Goal: Task Accomplishment & Management: Contribute content

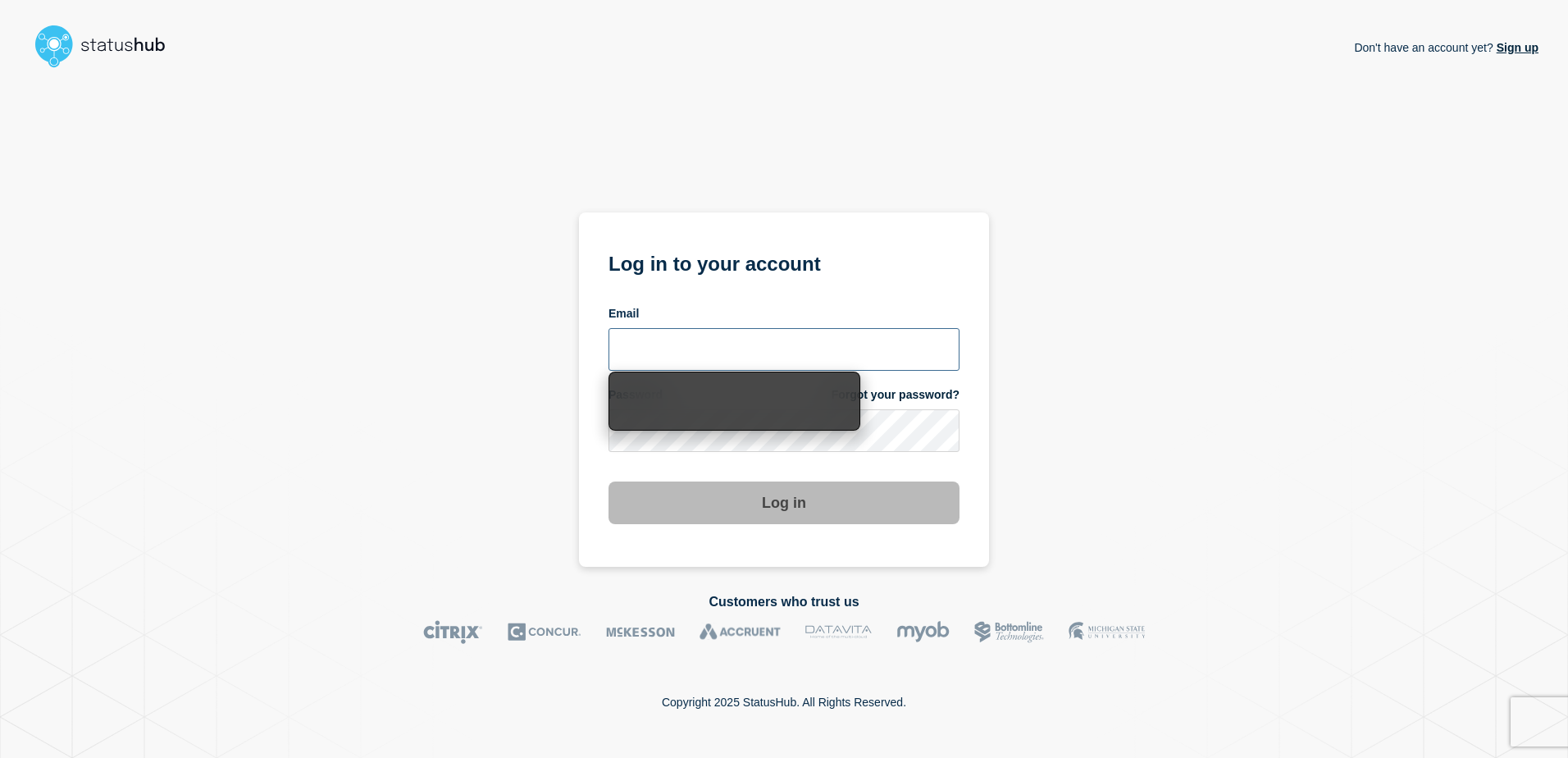
type input "adrian.moore@uwe.ac.uk"
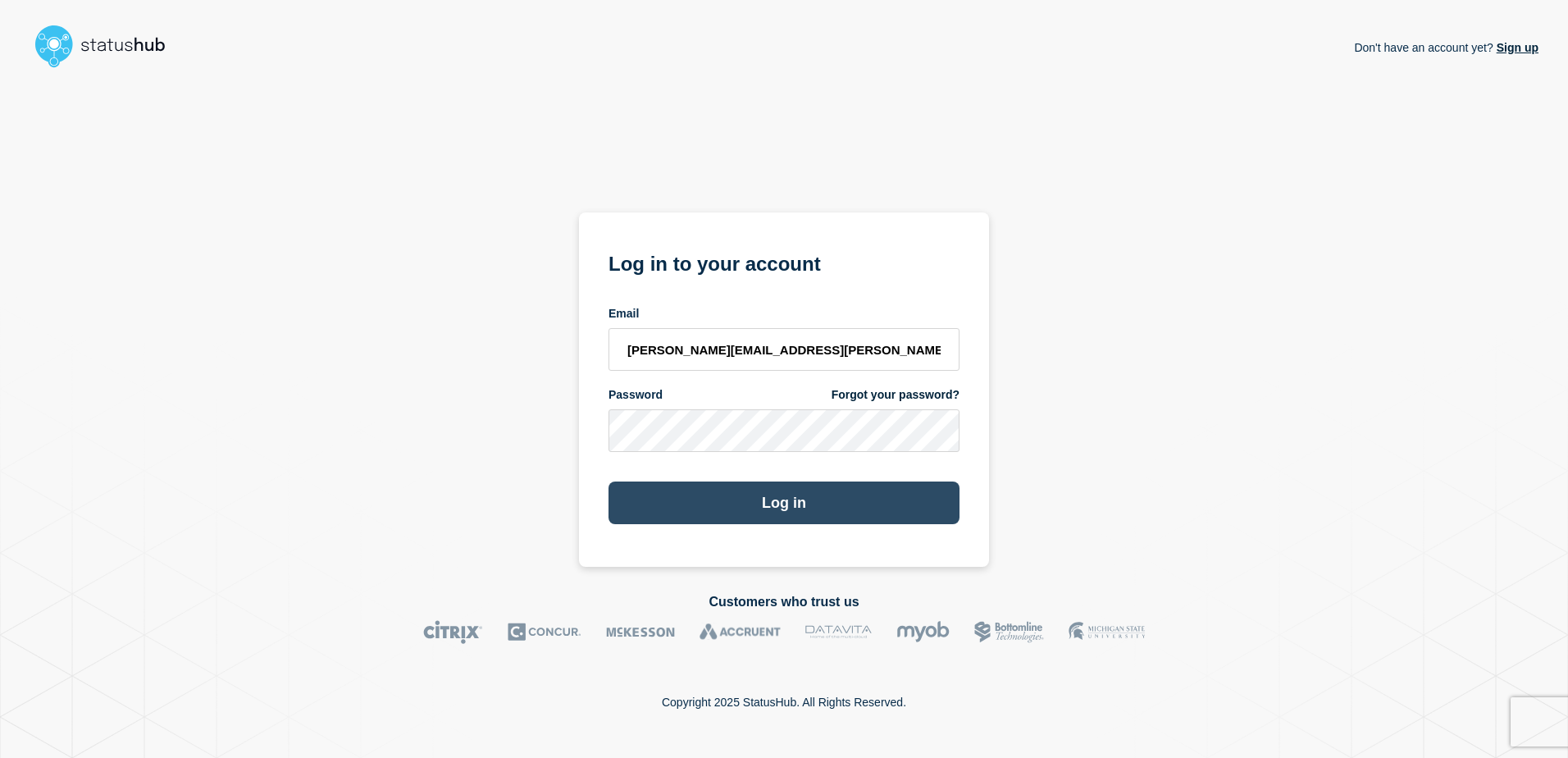
click at [816, 504] on button "Log in" at bounding box center [784, 503] width 351 height 42
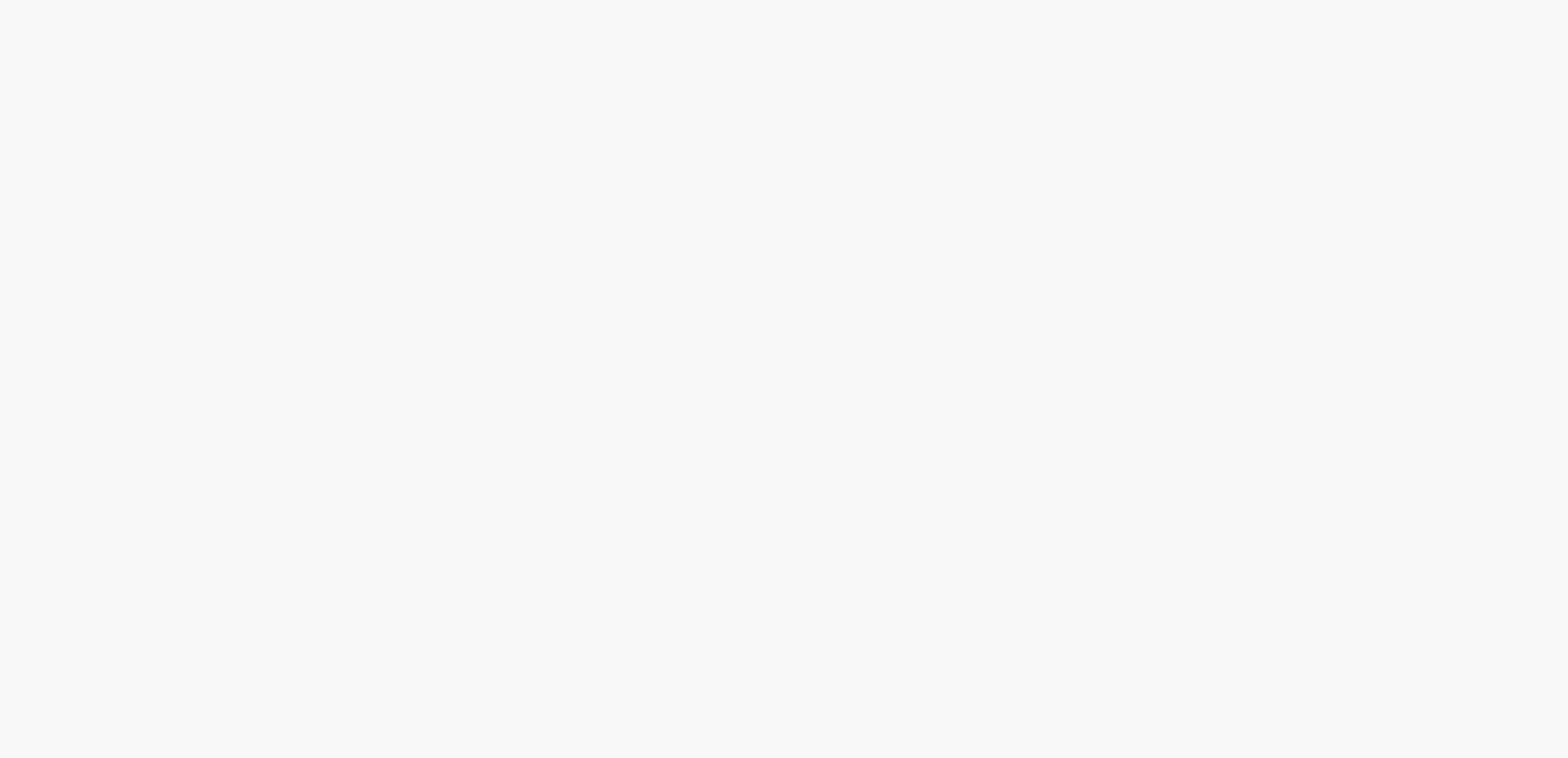
click at [816, 504] on body at bounding box center [784, 379] width 1568 height 758
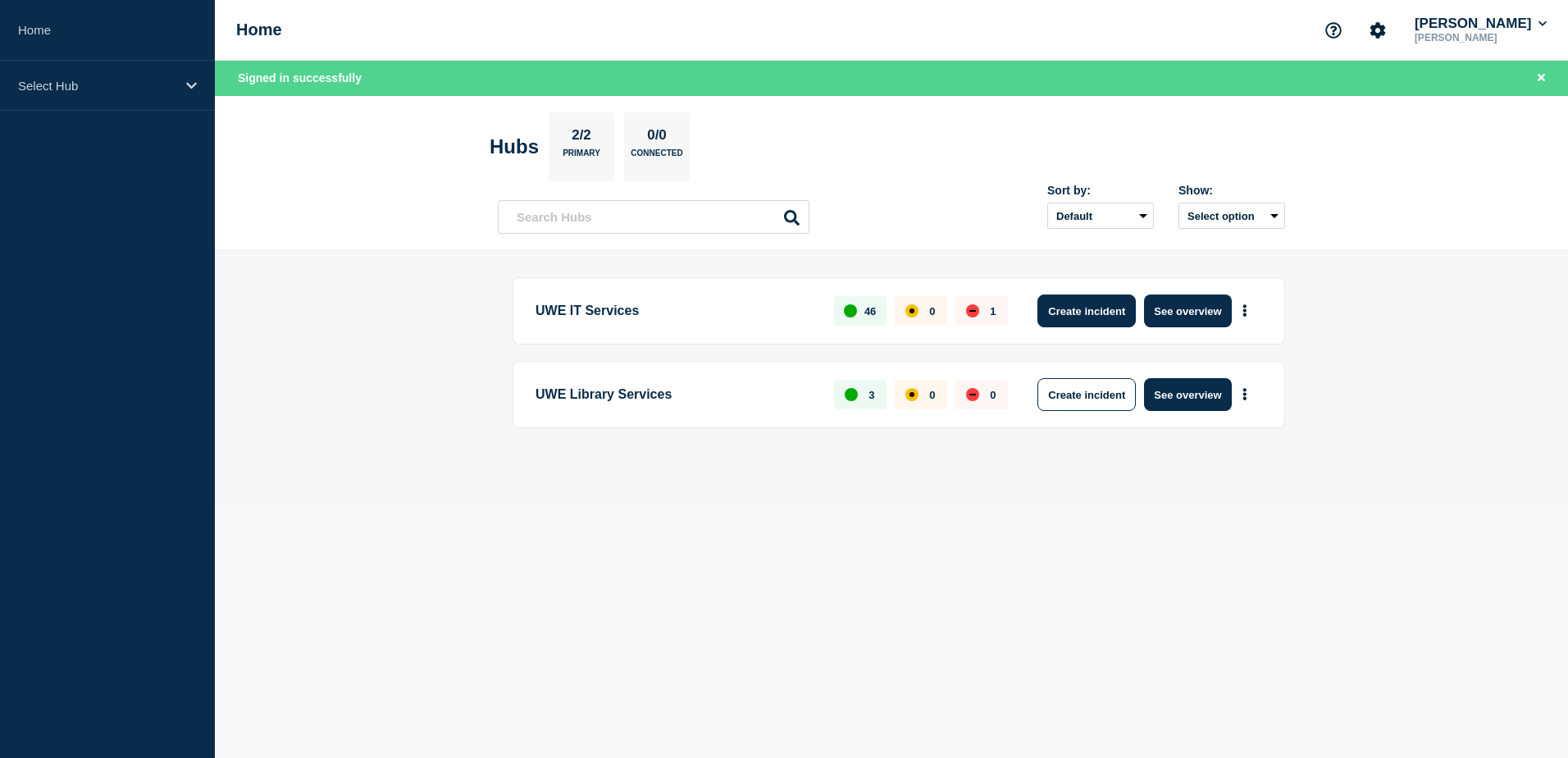
click at [1081, 315] on button "Create incident" at bounding box center [1087, 310] width 98 height 33
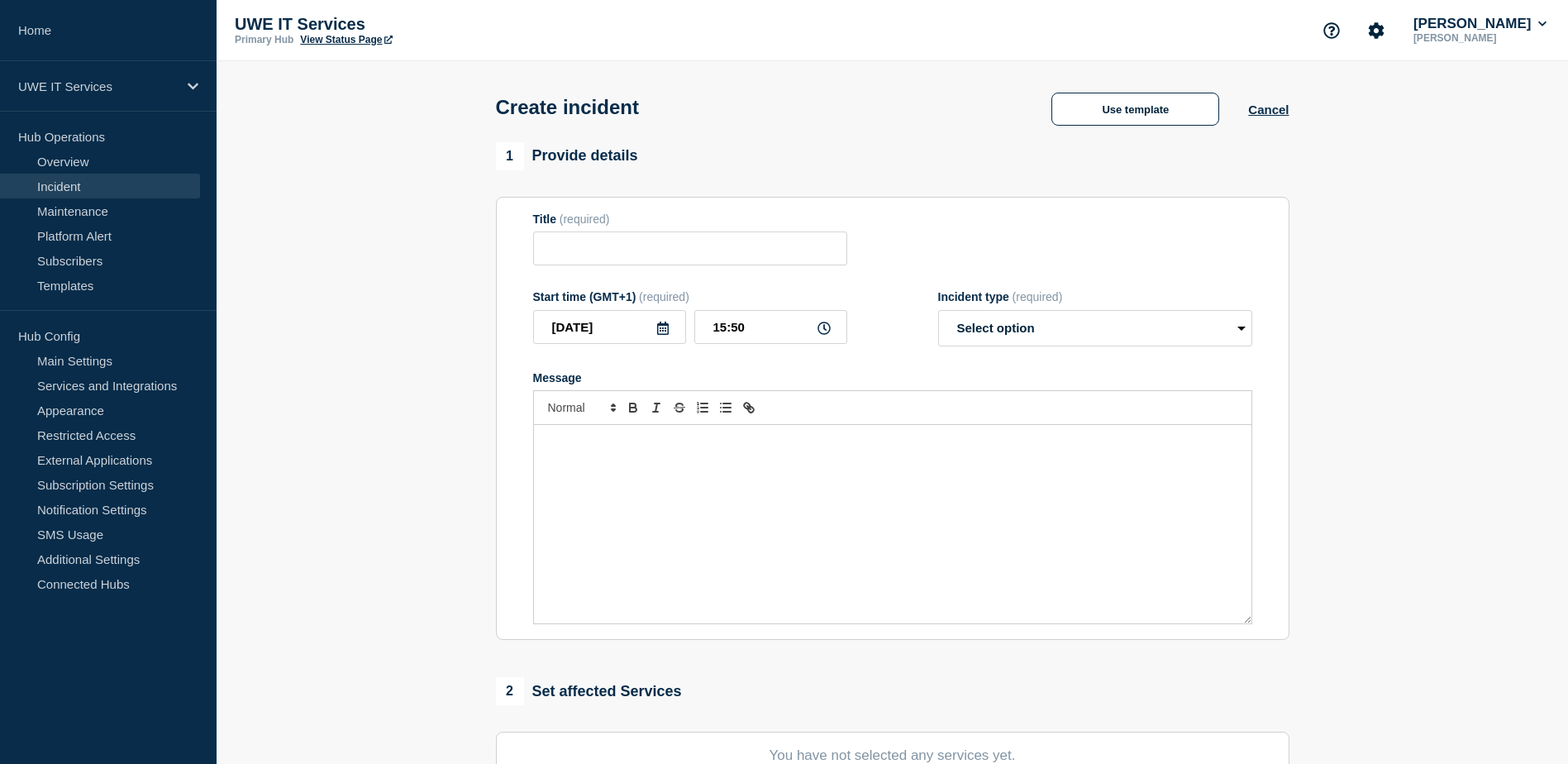
click at [602, 459] on div "Message" at bounding box center [893, 524] width 718 height 198
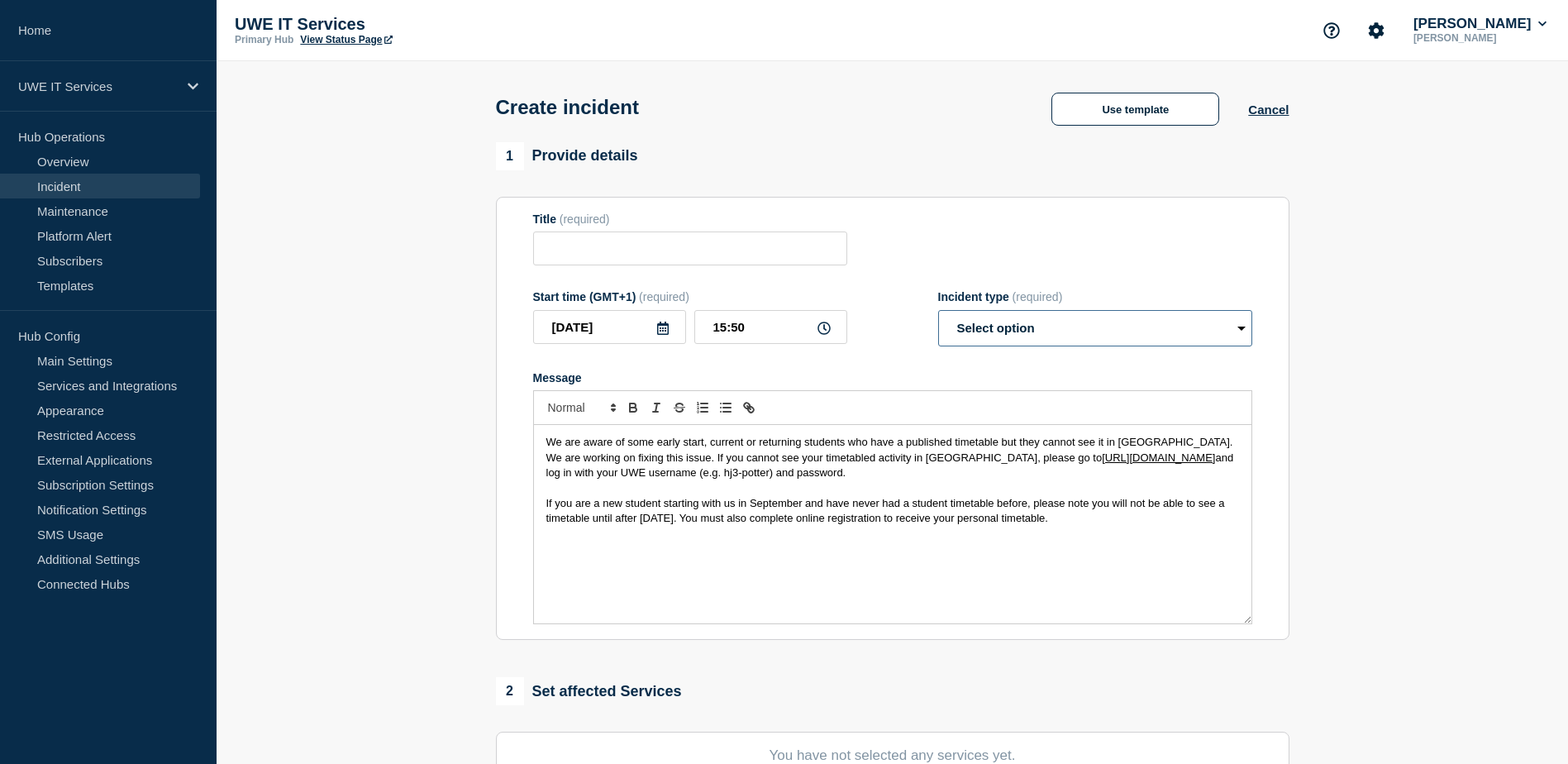
click at [1107, 338] on select "Select option Investigating Identified Monitoring" at bounding box center [1095, 328] width 314 height 37
select select "identified"
click at [938, 314] on select "Select option Investigating Identified Monitoring" at bounding box center [1095, 328] width 314 height 37
click at [731, 257] on input "Title" at bounding box center [690, 249] width 314 height 34
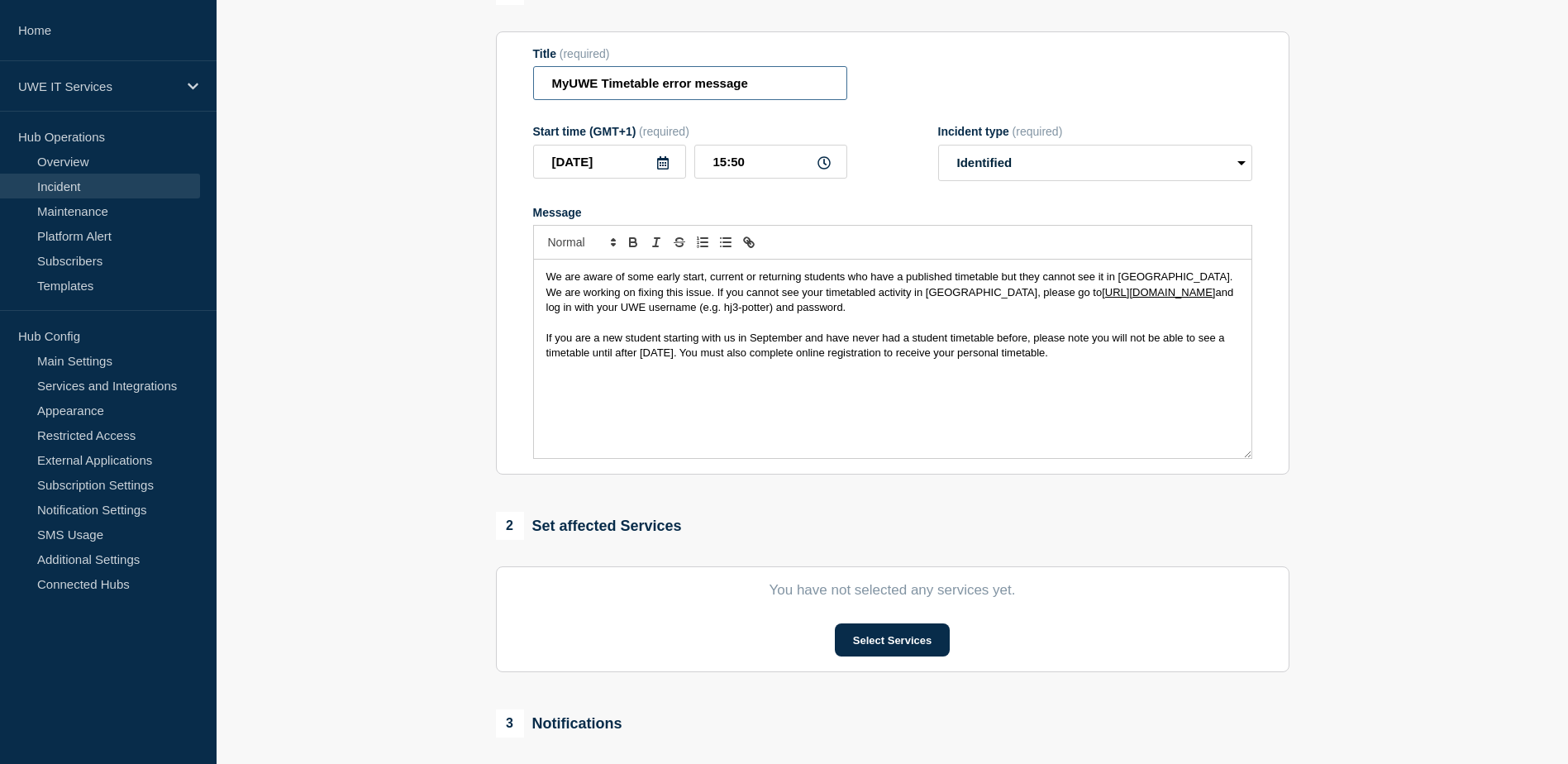
scroll to position [331, 0]
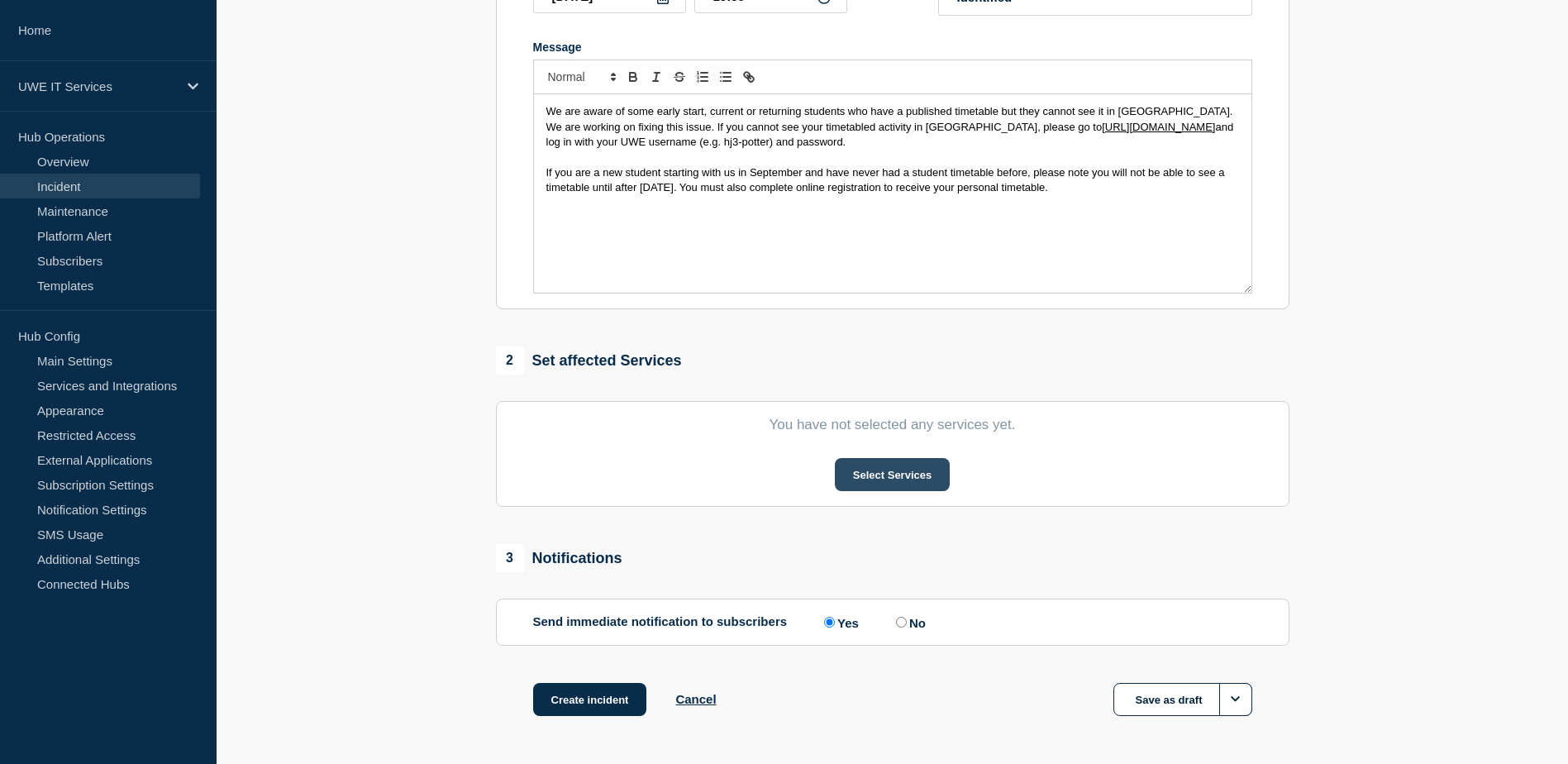
type input "MyUWE Timetable error message"
click at [931, 481] on button "Select Services" at bounding box center [892, 474] width 115 height 33
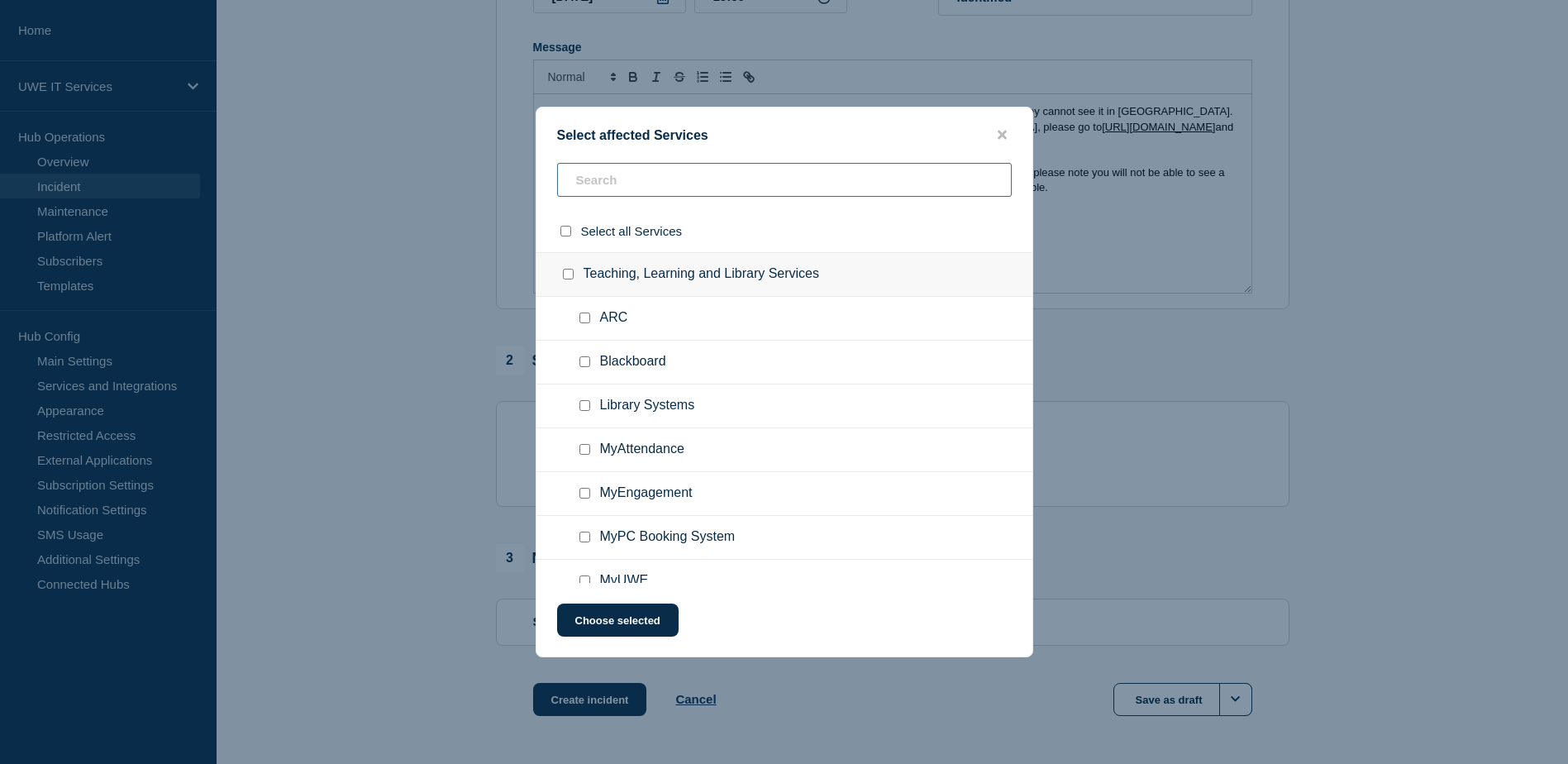
click at [622, 184] on input "text" at bounding box center [784, 180] width 455 height 34
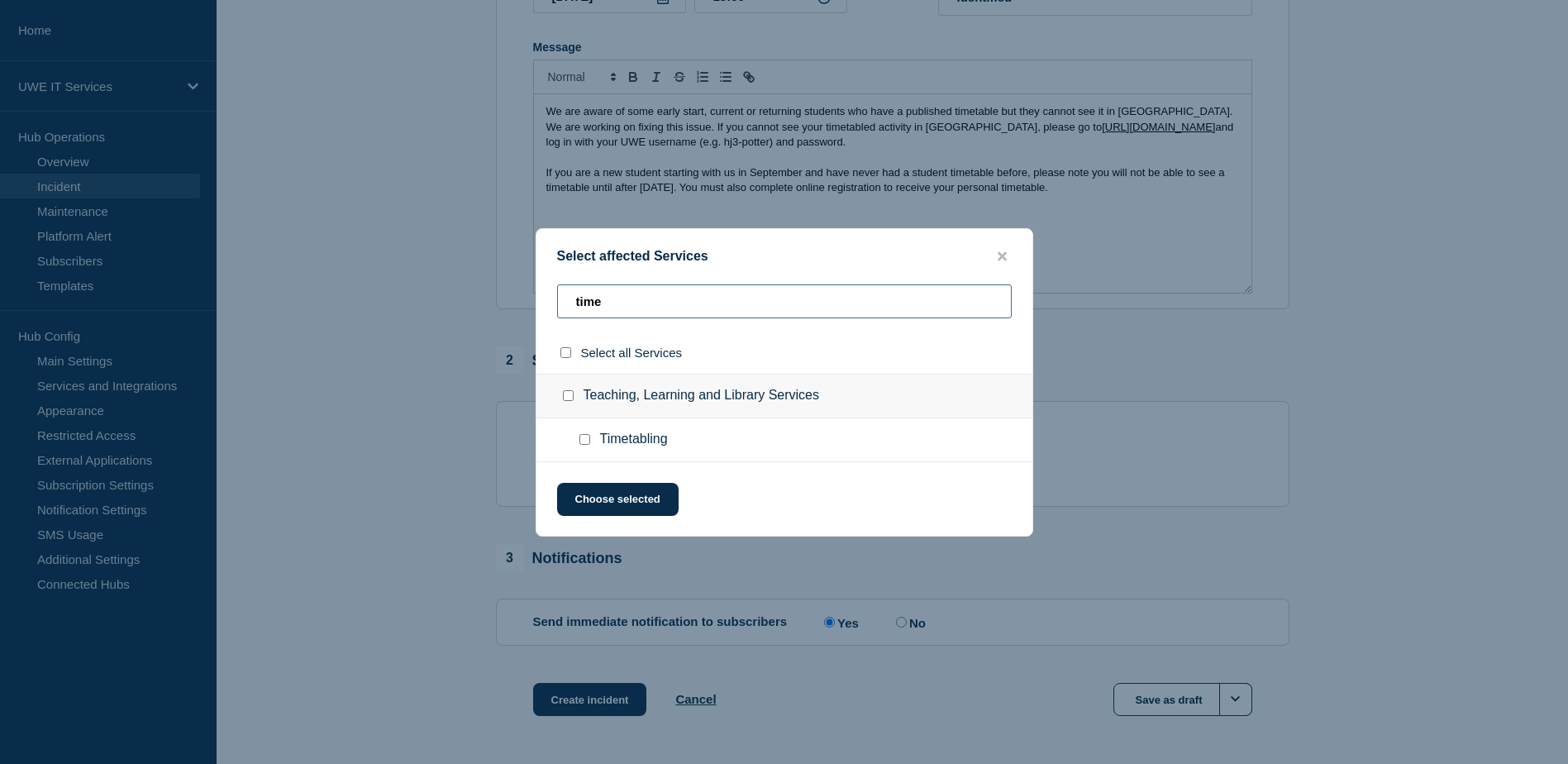
type input "time"
click at [581, 444] on input "Timetabling checkbox" at bounding box center [584, 439] width 11 height 11
checkbox input "true"
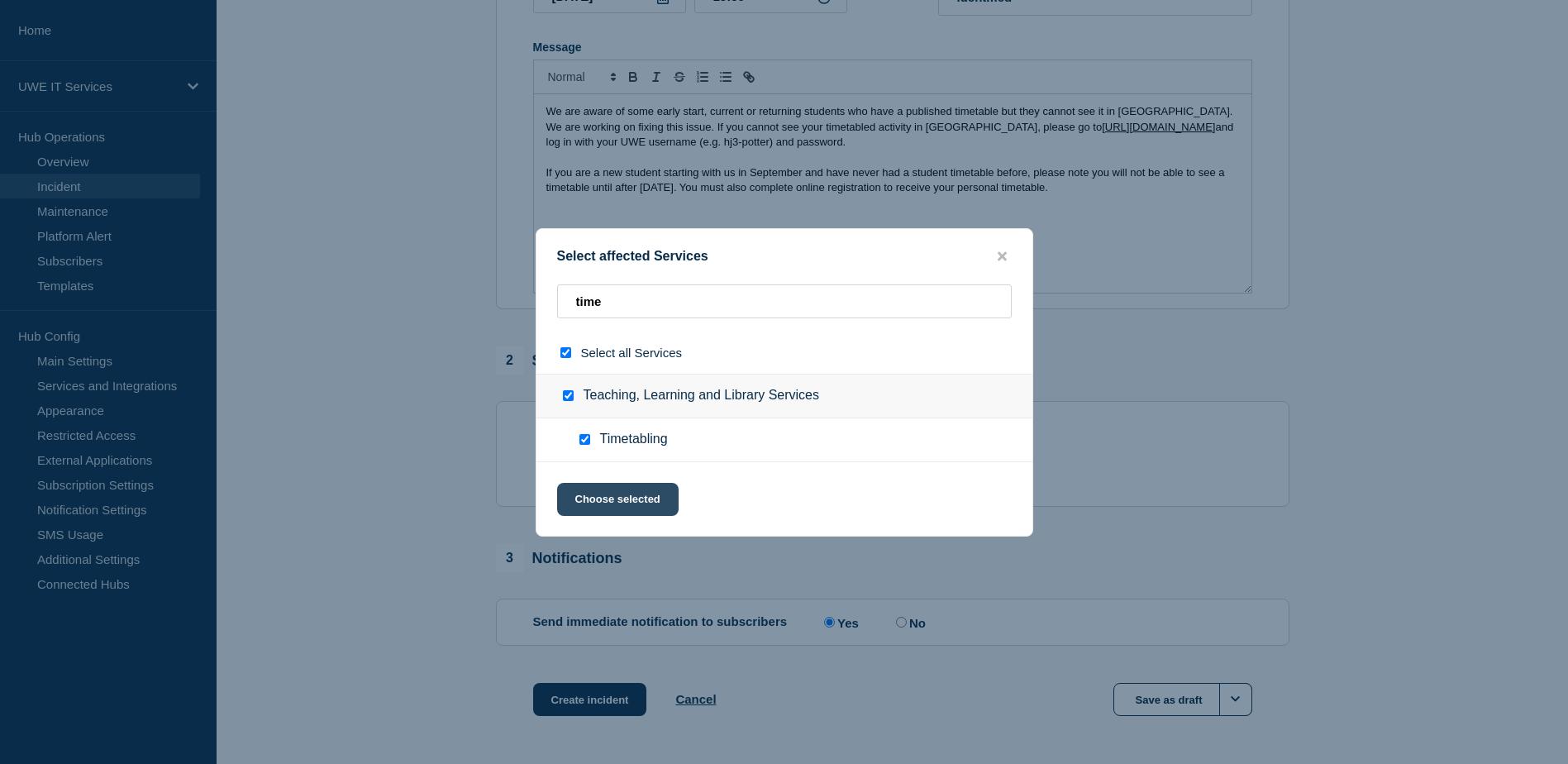
click at [634, 496] on button "Choose selected" at bounding box center [618, 499] width 121 height 33
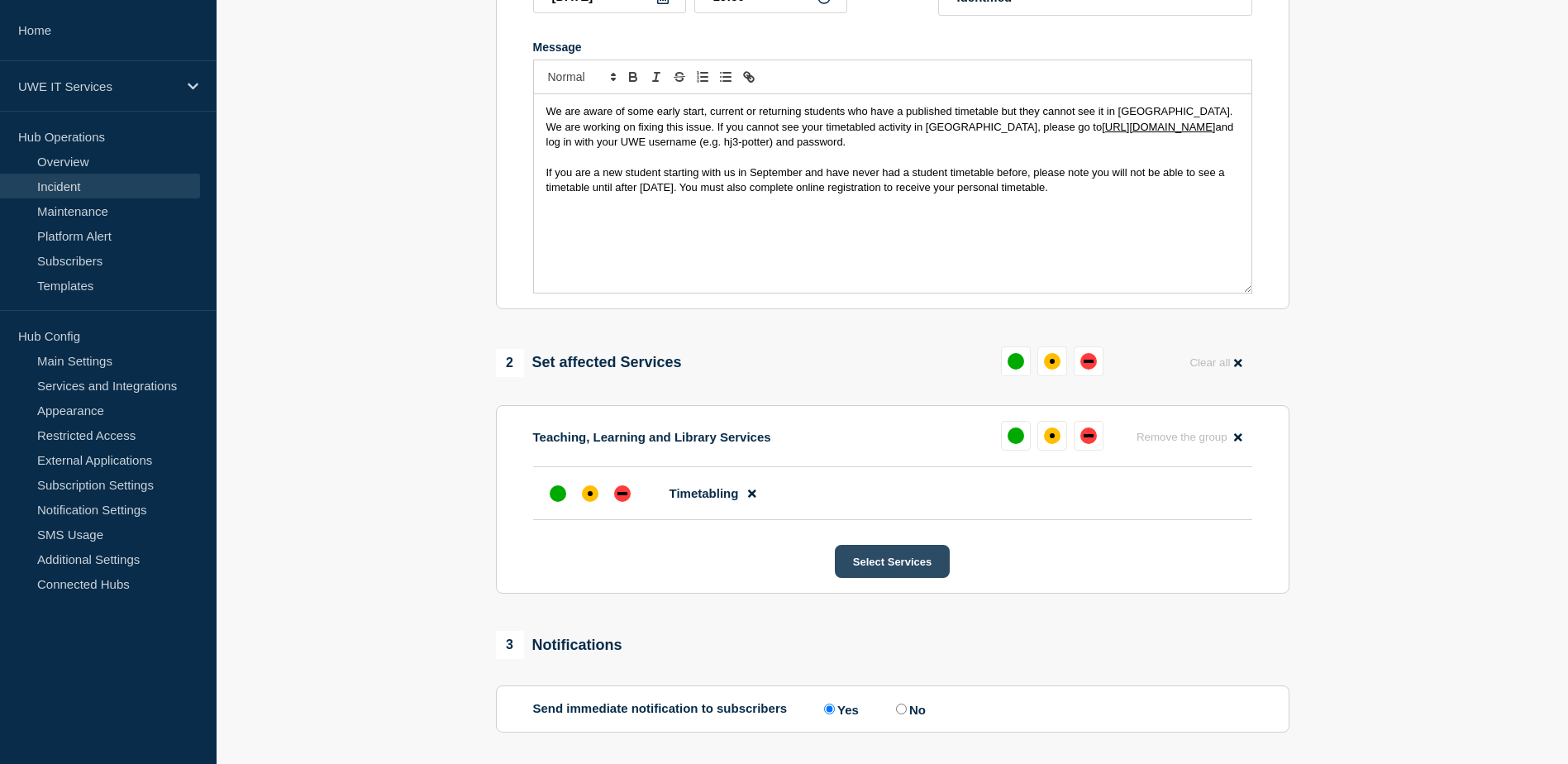
click at [900, 571] on button "Select Services" at bounding box center [892, 561] width 115 height 33
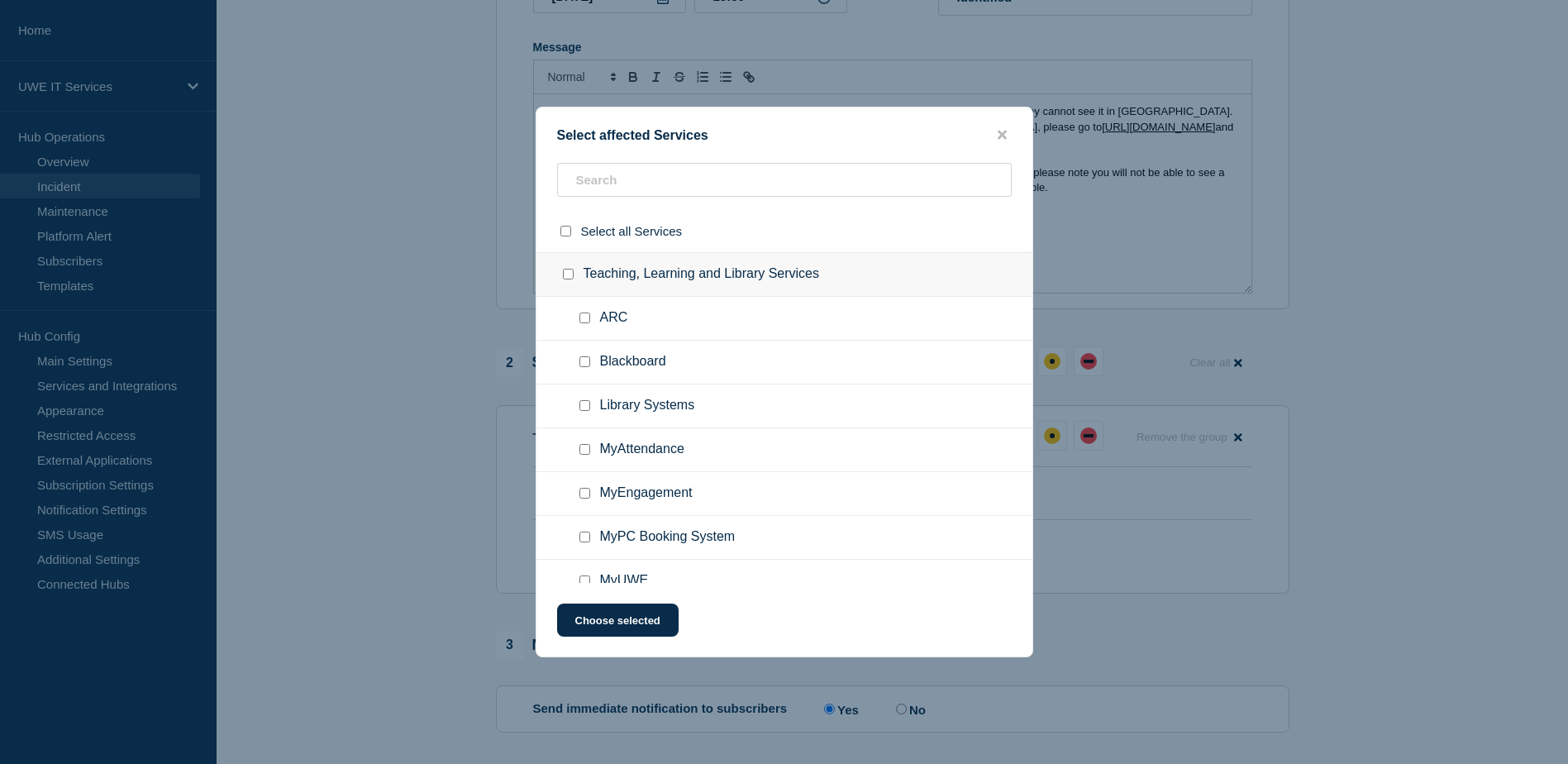
scroll to position [165, 0]
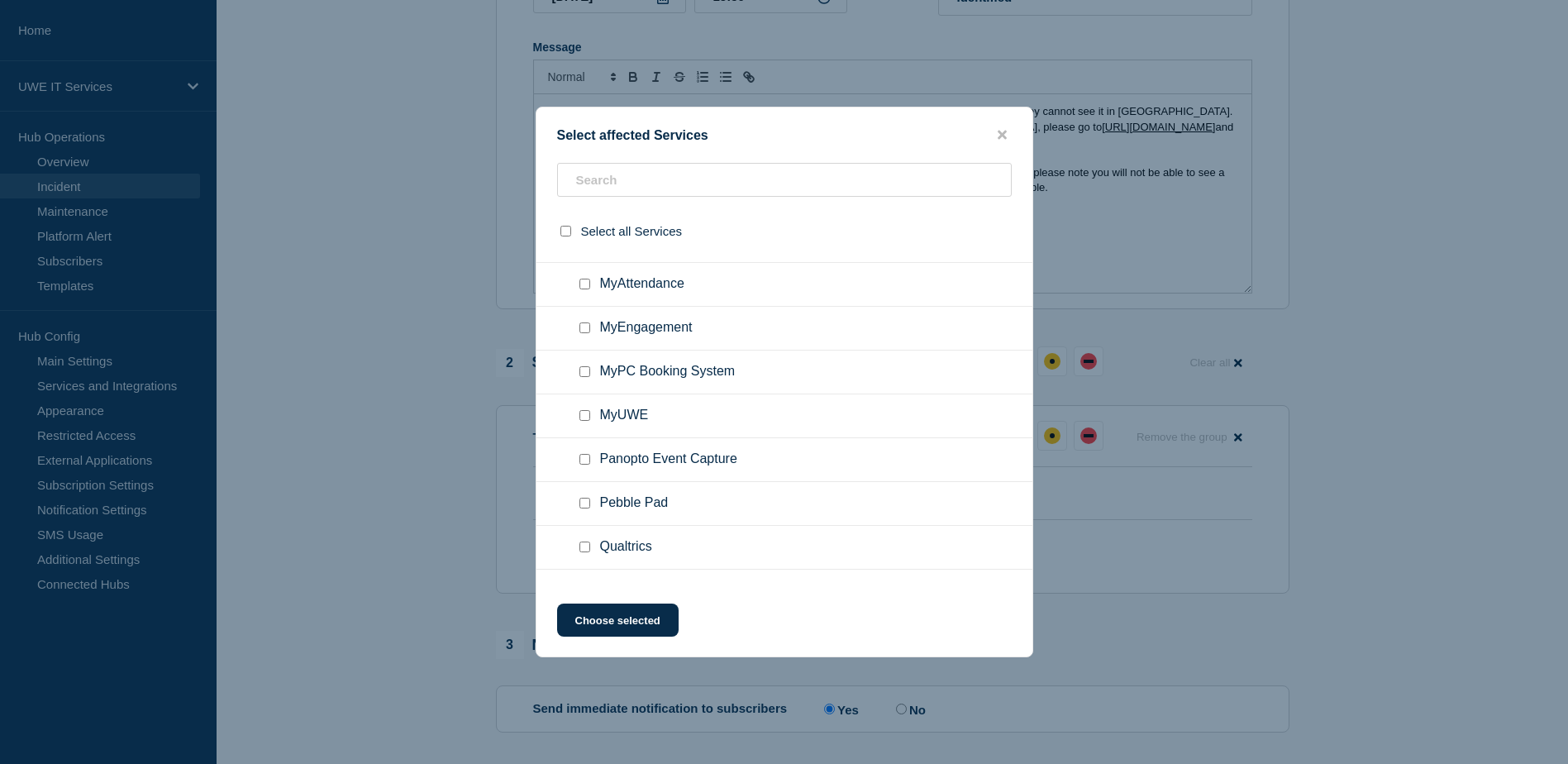
click at [585, 417] on input "MyUWE checkbox" at bounding box center [584, 415] width 11 height 11
checkbox input "true"
click at [633, 612] on button "Choose selected" at bounding box center [618, 620] width 121 height 33
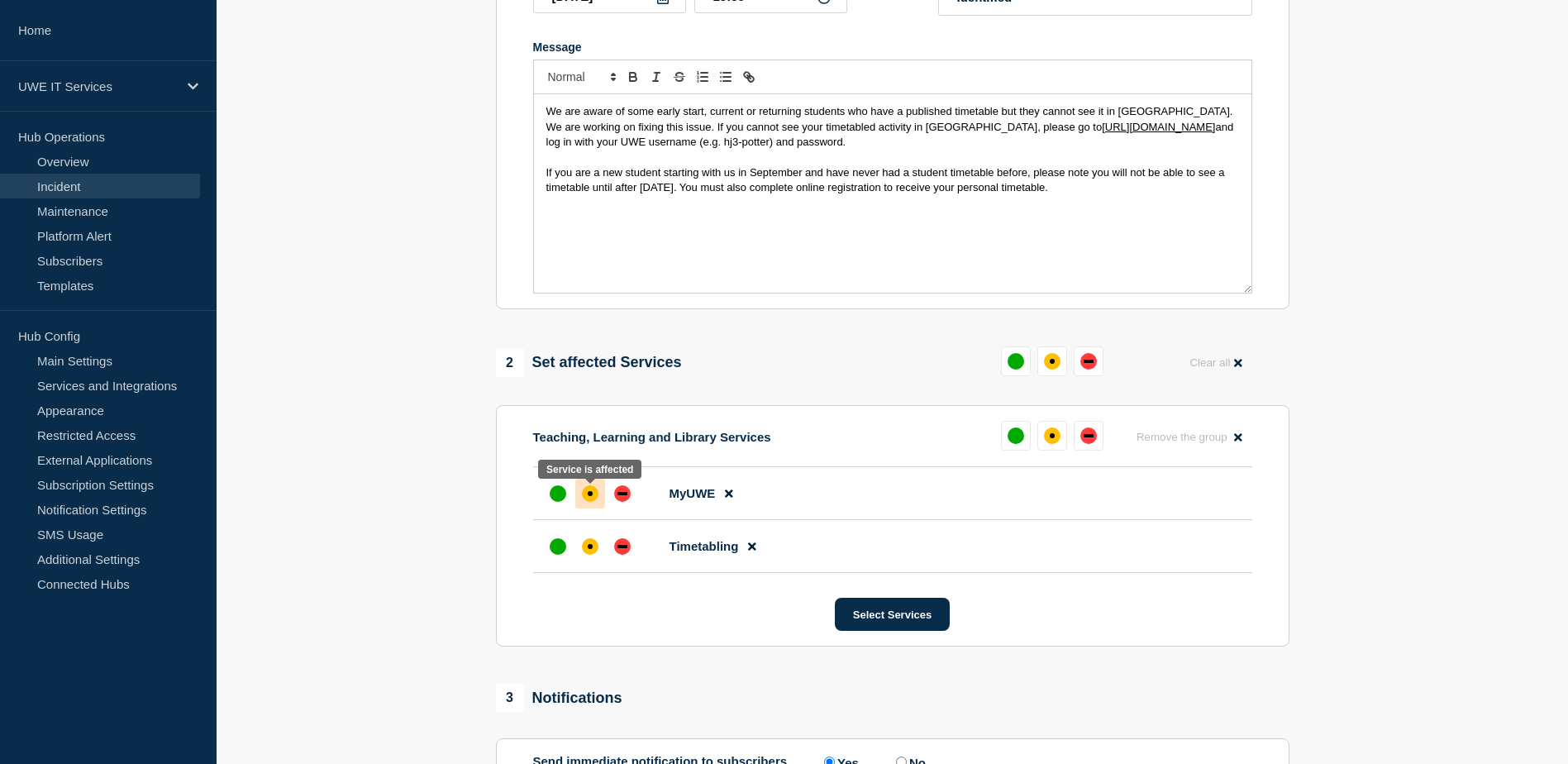
click at [578, 497] on div at bounding box center [590, 493] width 30 height 30
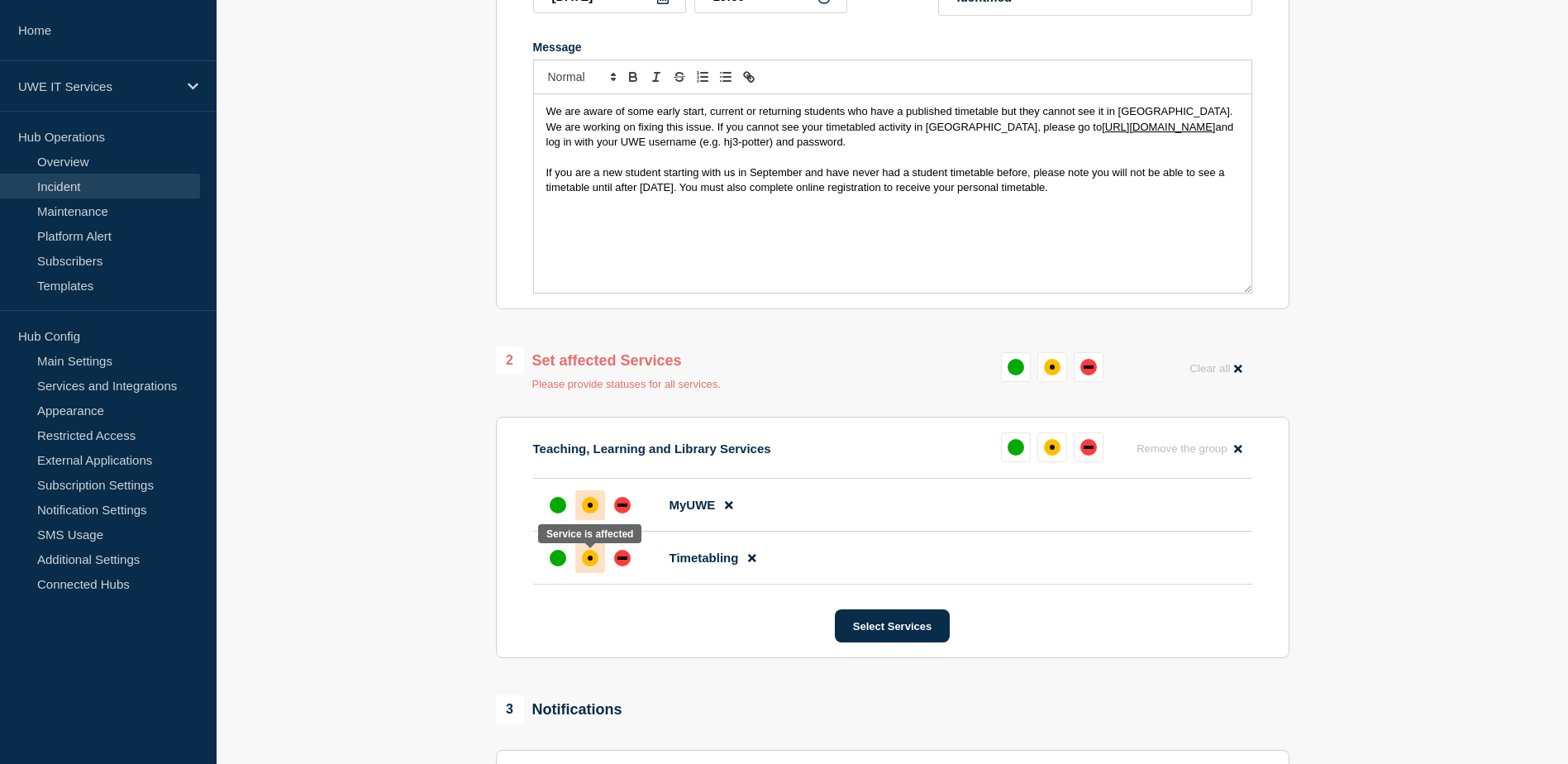
click at [593, 565] on div "affected" at bounding box center [590, 557] width 16 height 16
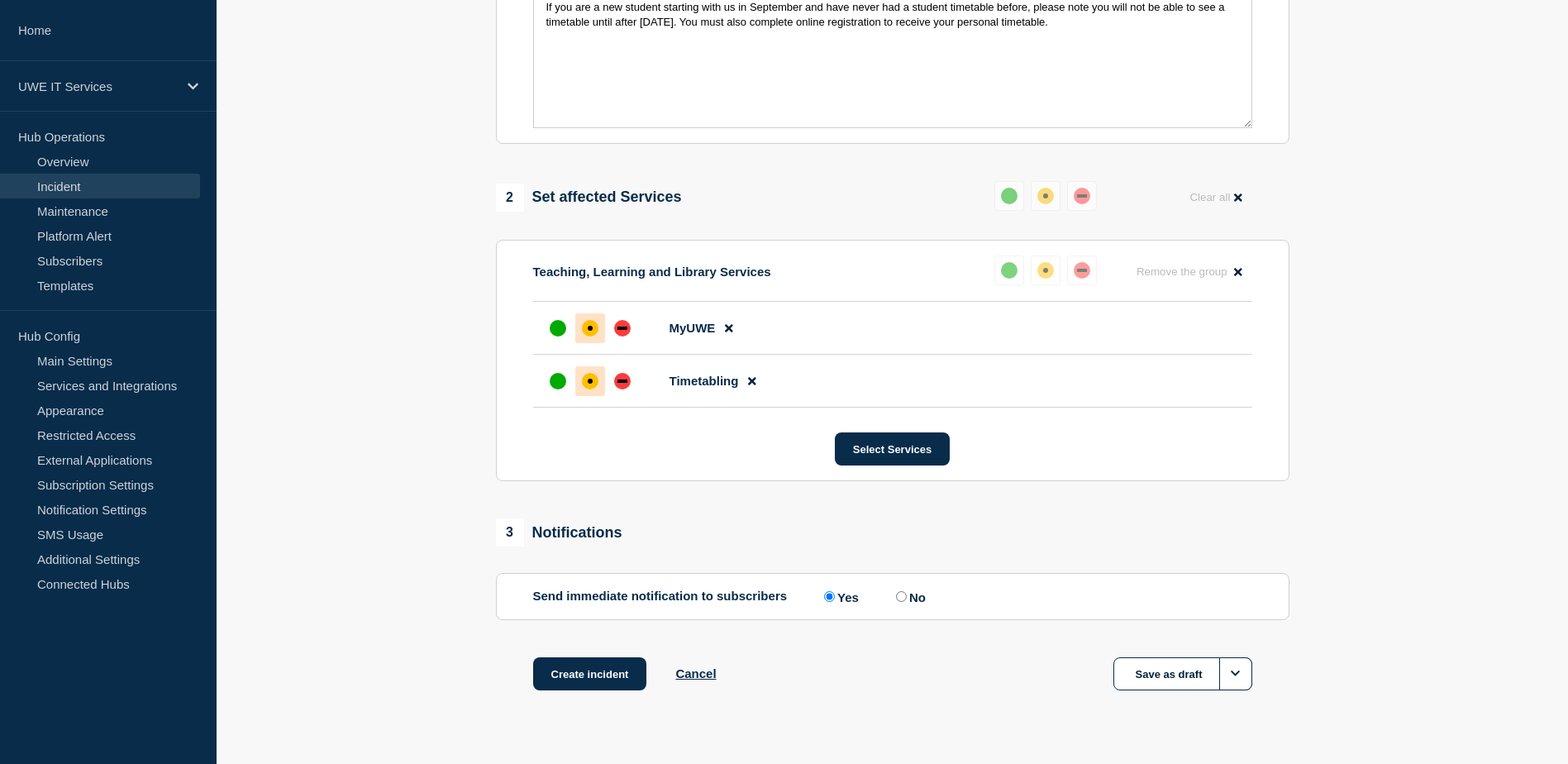
scroll to position [534, 0]
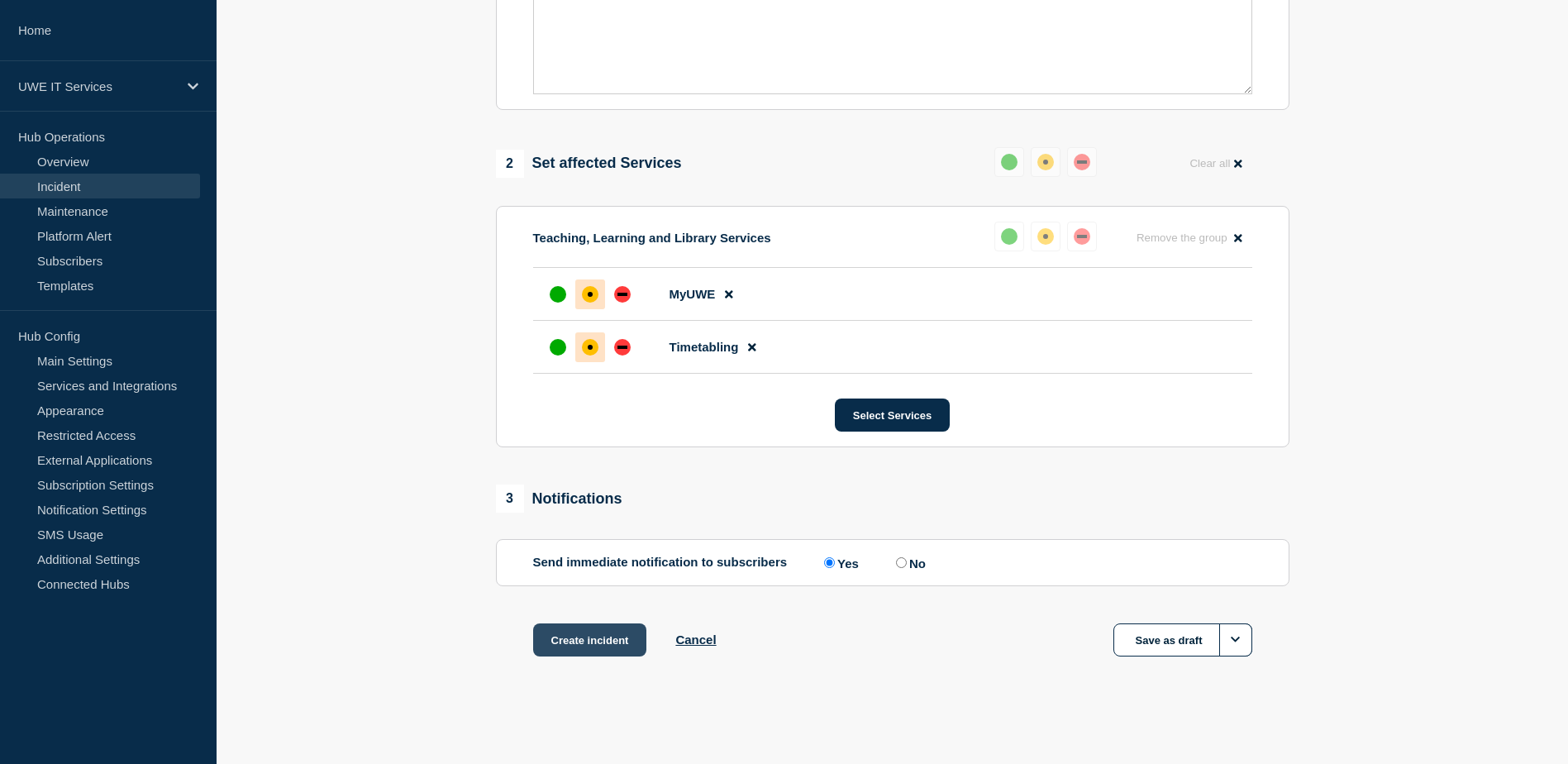
click at [572, 640] on button "Create incident" at bounding box center [590, 639] width 115 height 33
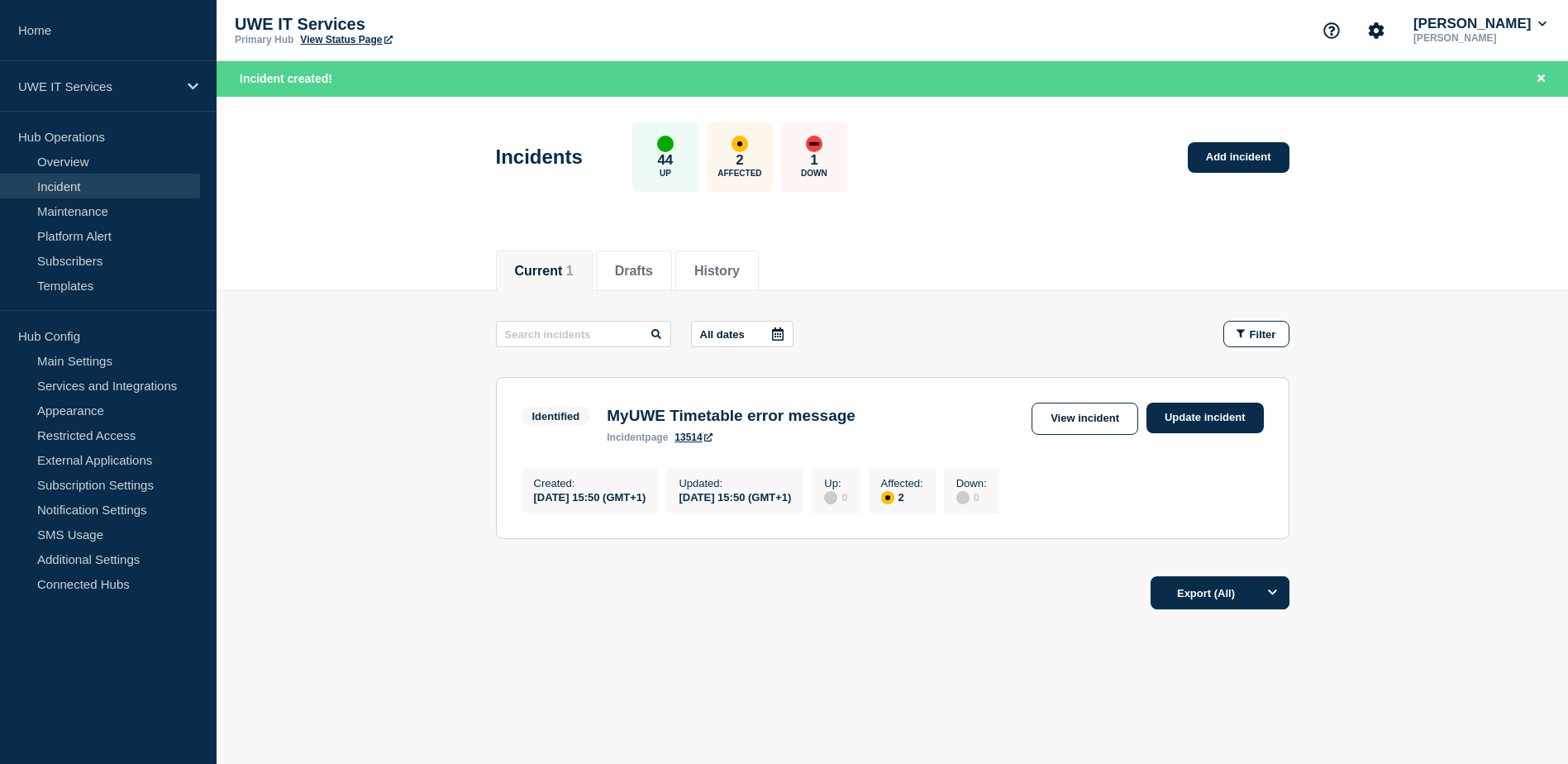
click at [795, 413] on h3 "MyUWE Timetable error message" at bounding box center [731, 415] width 249 height 18
click at [682, 442] on link "13514" at bounding box center [693, 438] width 38 height 12
click at [1104, 427] on link "View incident" at bounding box center [1084, 419] width 107 height 32
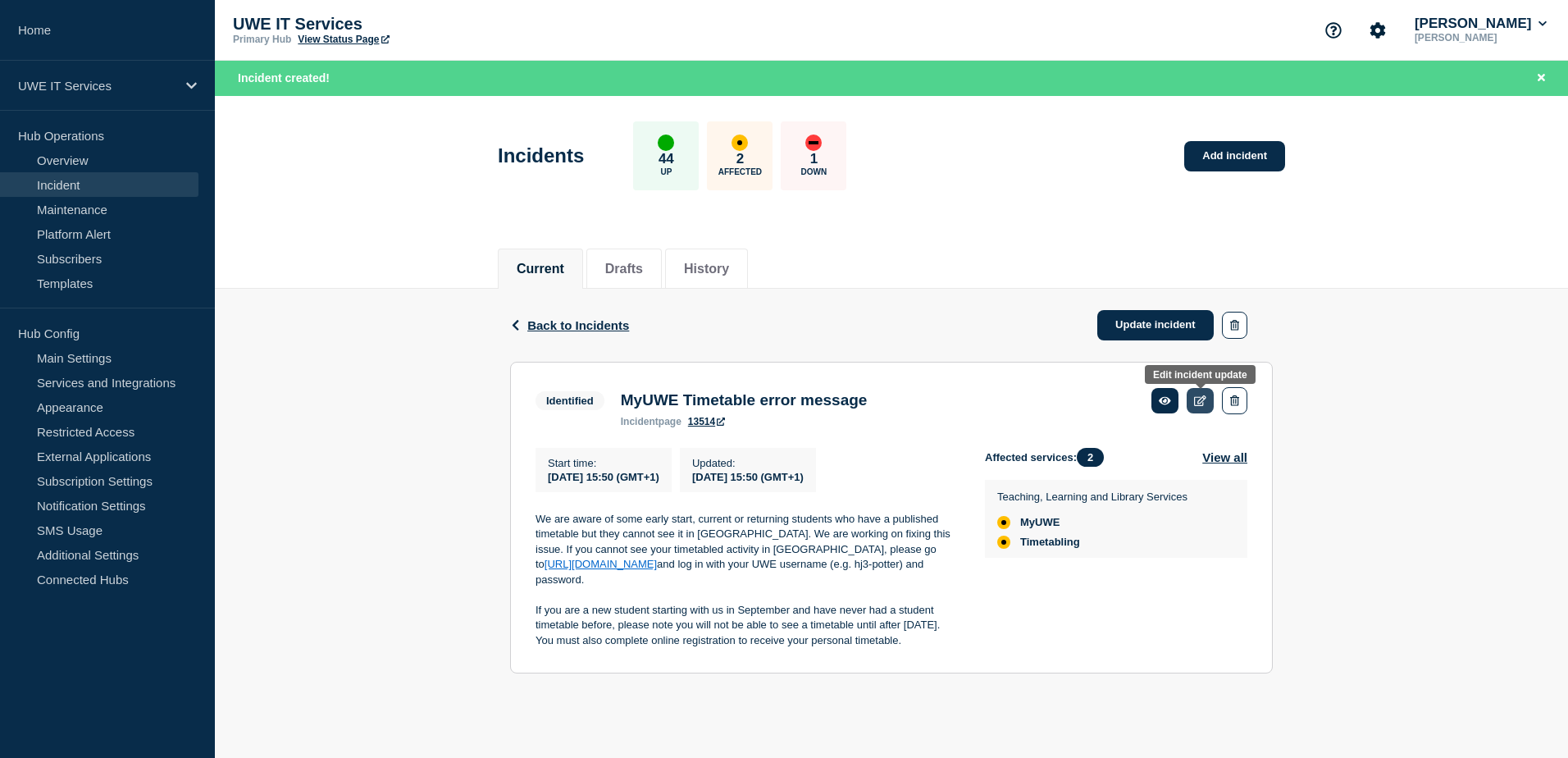
click at [1199, 400] on icon at bounding box center [1200, 400] width 13 height 11
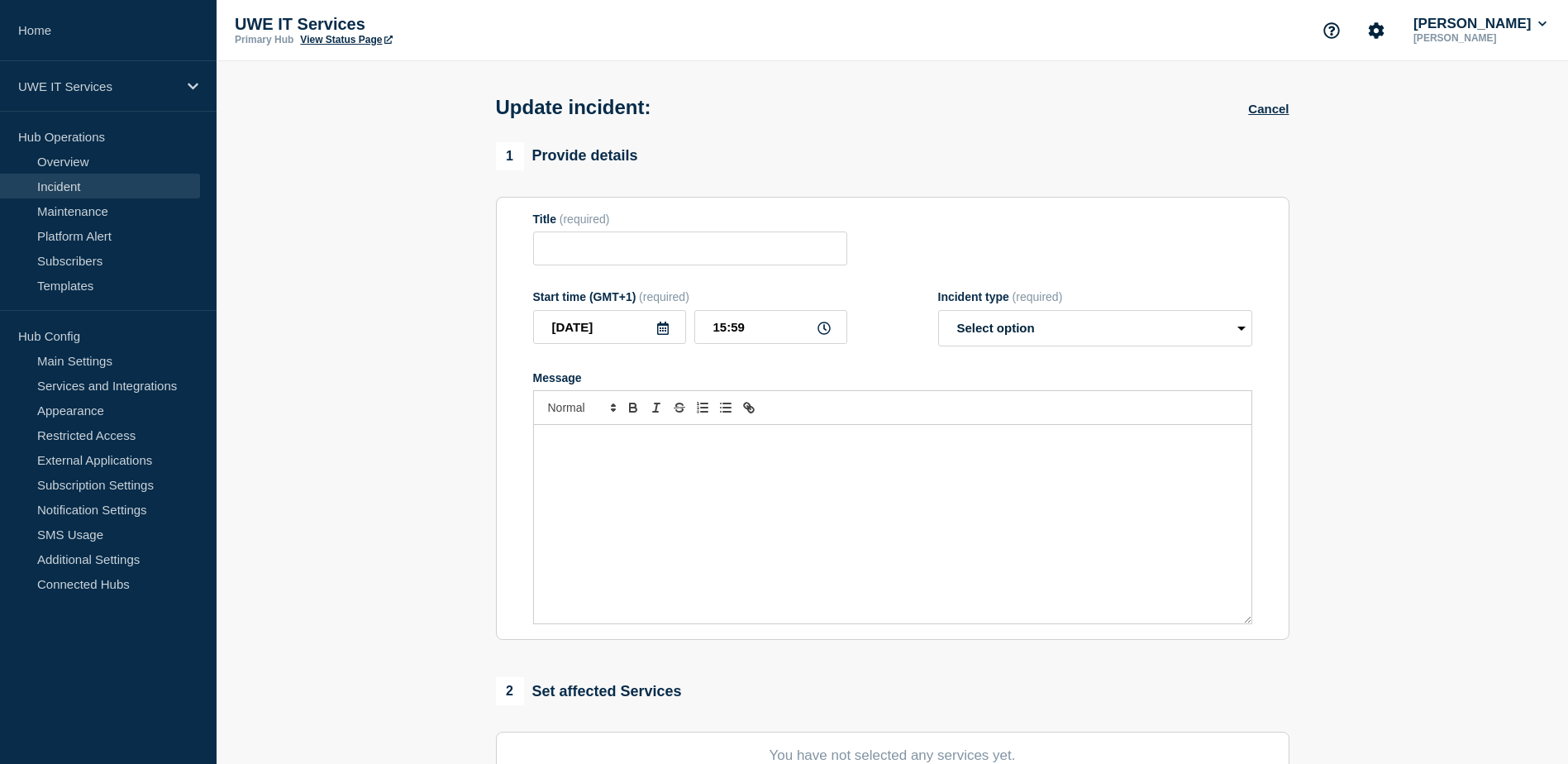
type input "MyUWE Timetable error message"
type input "15:50"
select select "identified"
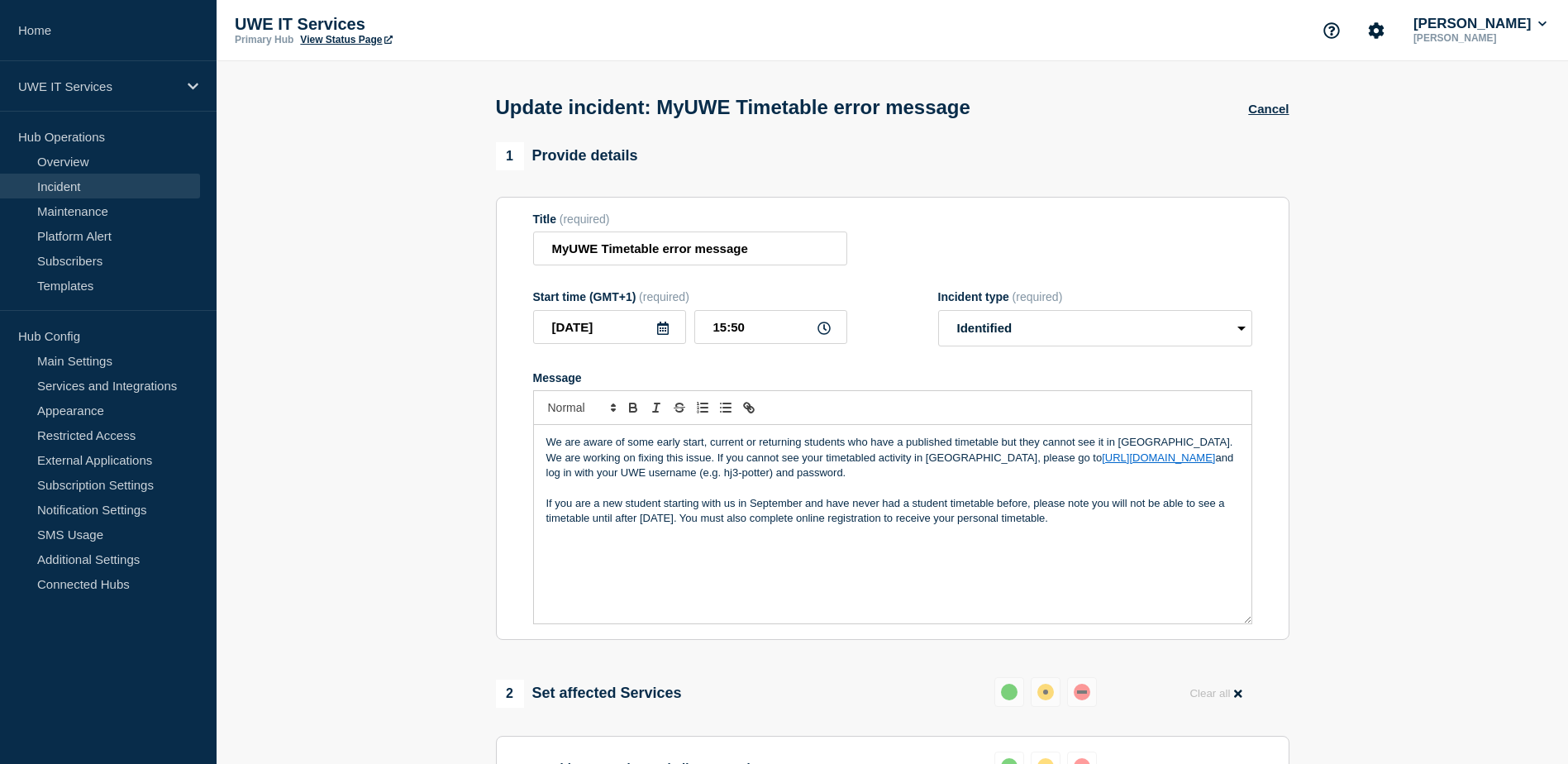
drag, startPoint x: 1200, startPoint y: 473, endPoint x: 676, endPoint y: 466, distance: 524.0
click at [676, 466] on p "We are aware of some early start, current or returning students who have a publ…" at bounding box center [892, 457] width 693 height 45
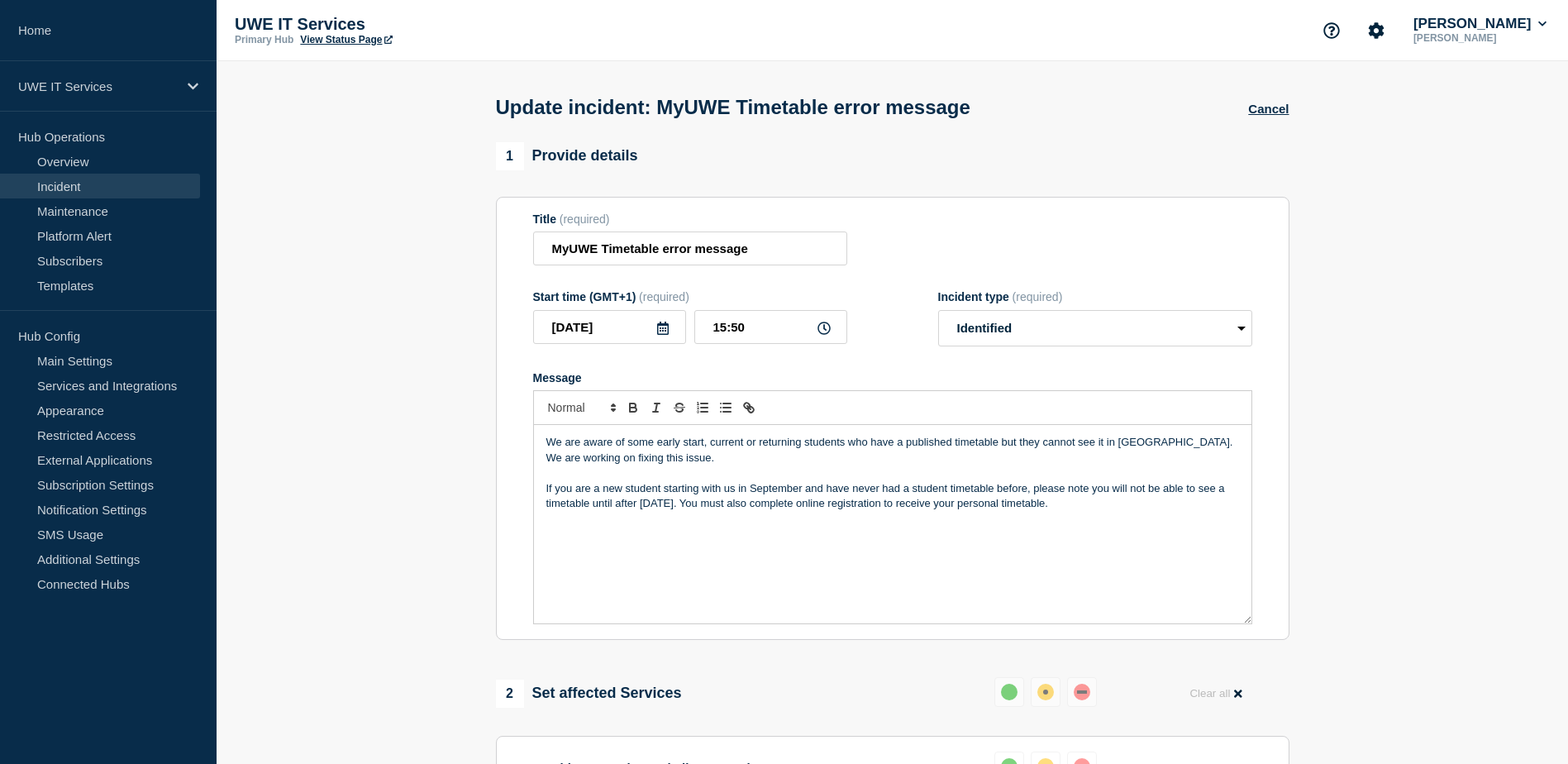
drag, startPoint x: 1083, startPoint y: 504, endPoint x: 477, endPoint y: 443, distance: 609.1
click at [477, 443] on section "1 Provide details Title (required) MyUWE Timetable error message Start time (GM…" at bounding box center [892, 685] width 1352 height 1086
copy div "We are aware of some early start, current or returning students who have a publ…"
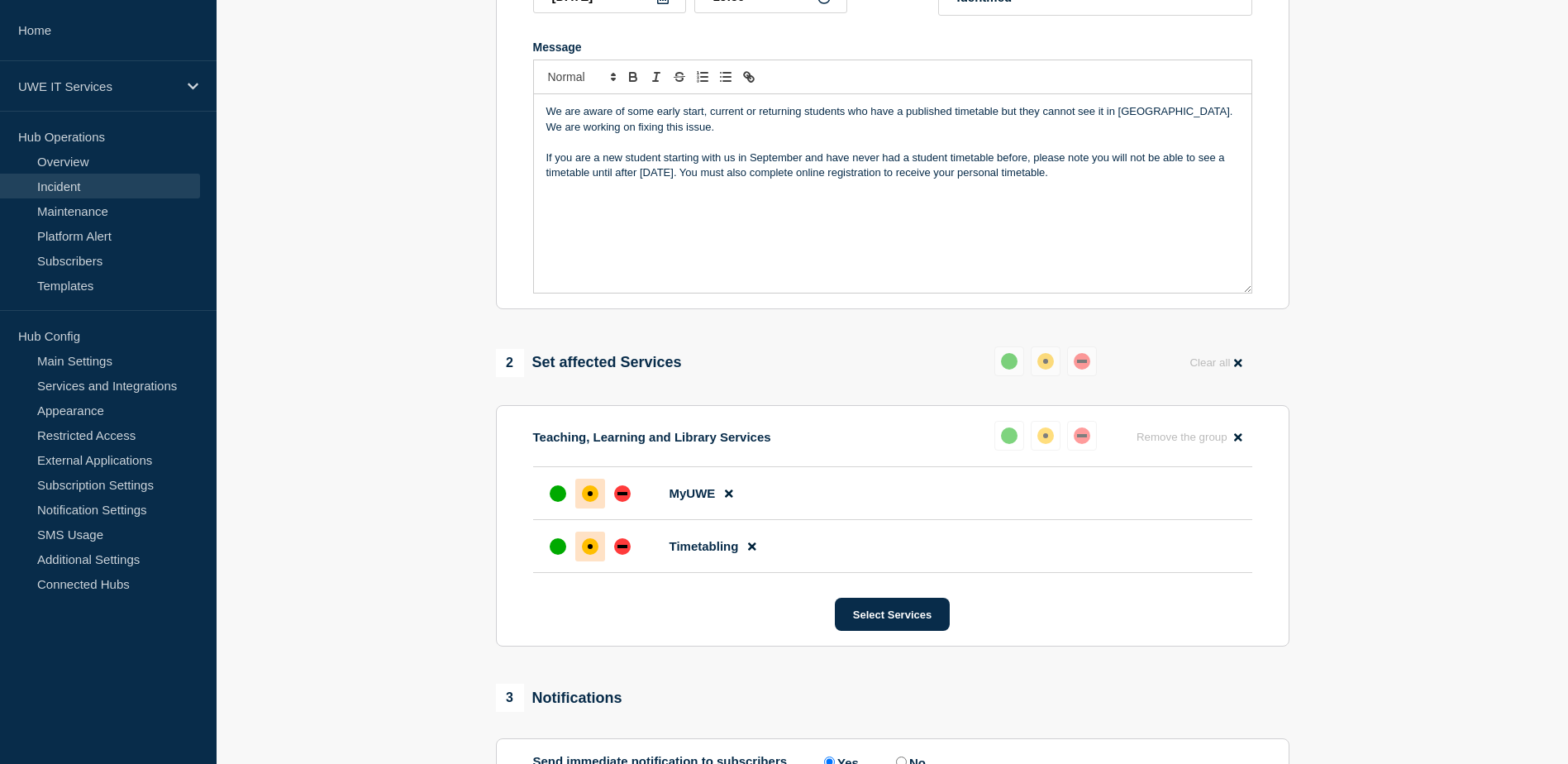
scroll to position [493, 0]
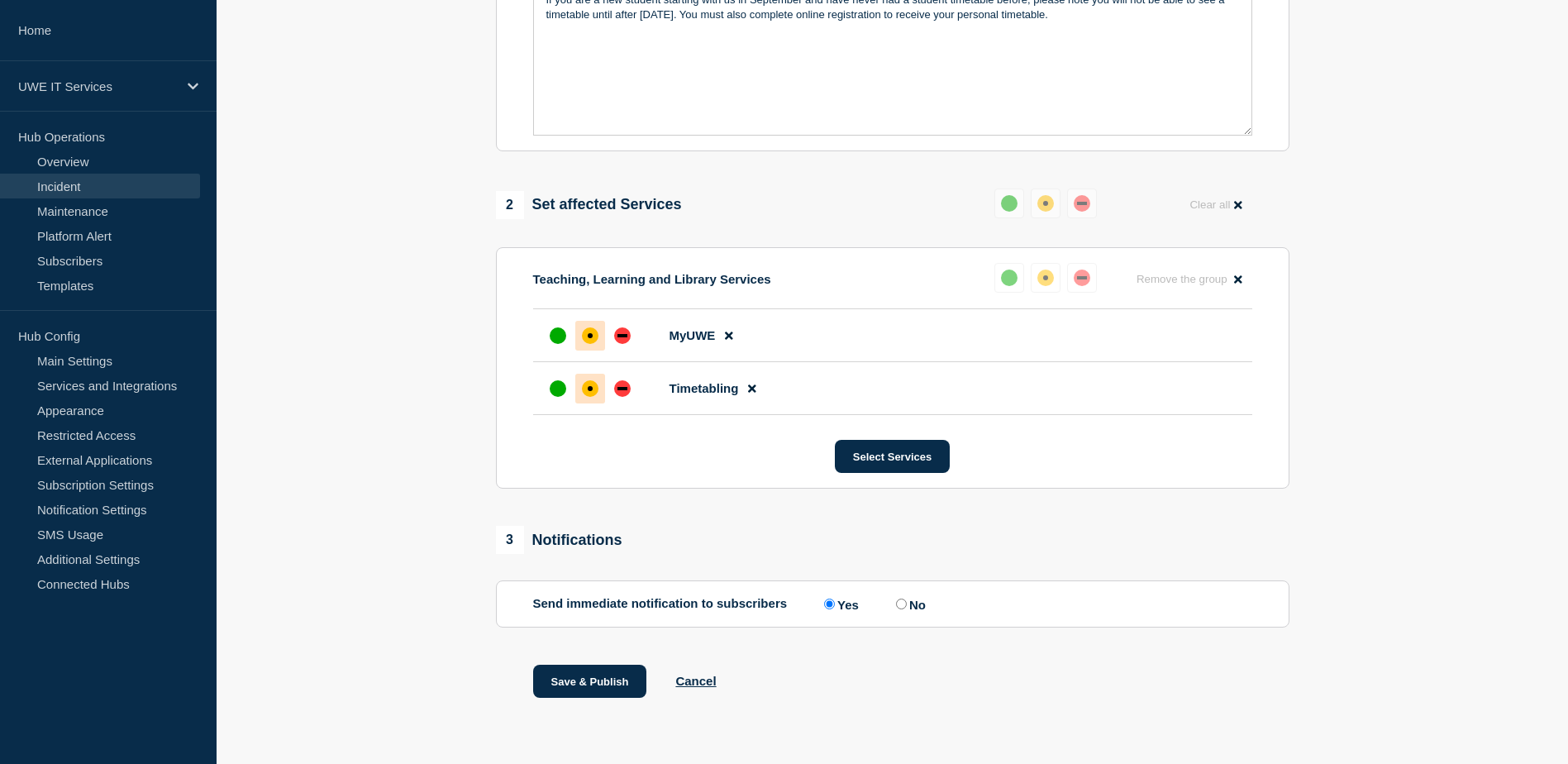
drag, startPoint x: 905, startPoint y: 604, endPoint x: 905, endPoint y: 621, distance: 17.0
click at [905, 603] on input "No" at bounding box center [901, 603] width 11 height 11
radio input "true"
radio input "false"
click at [620, 680] on button "Save & Publish" at bounding box center [590, 681] width 115 height 33
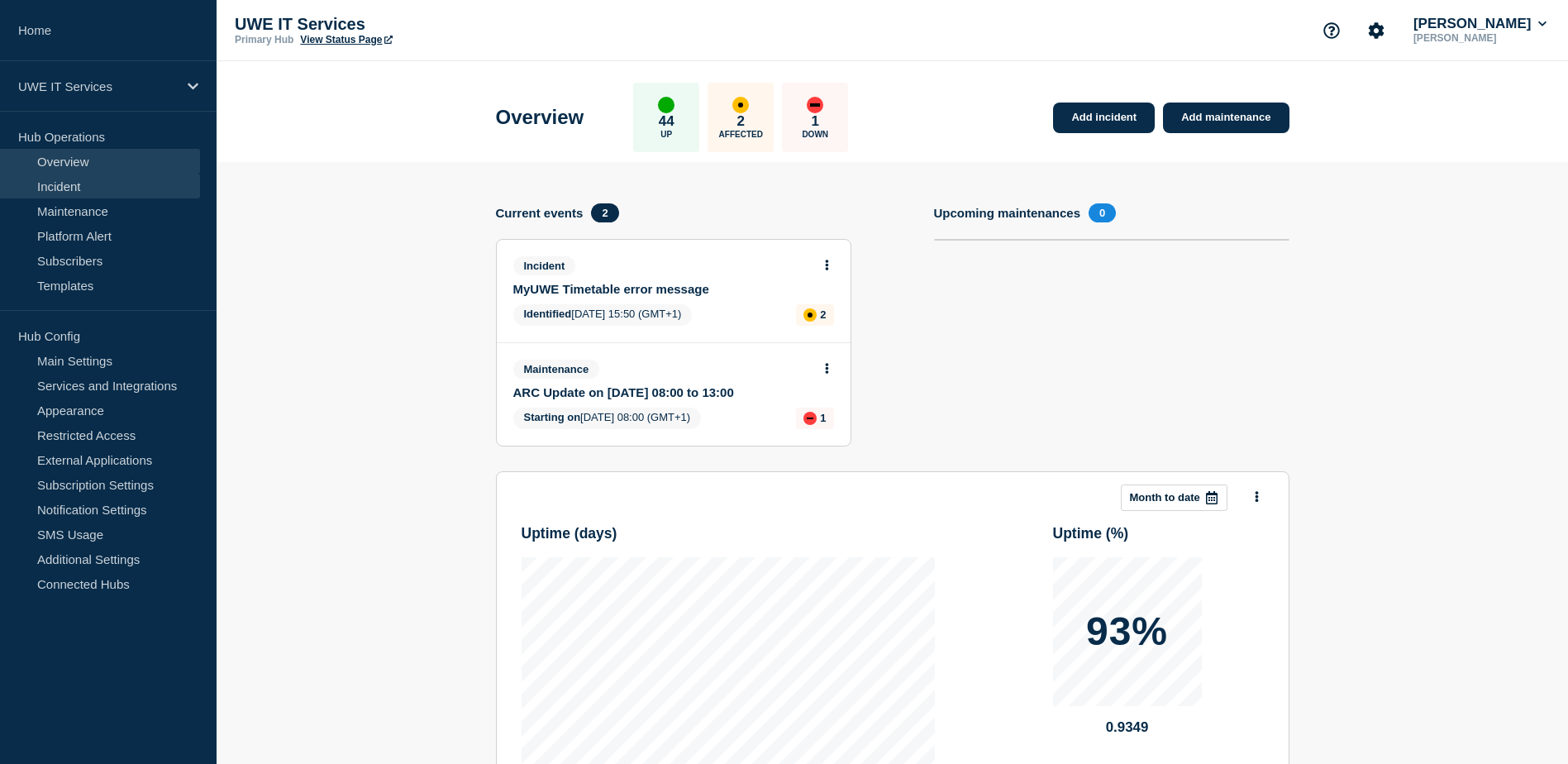
click at [51, 191] on link "Incident" at bounding box center [100, 185] width 200 height 25
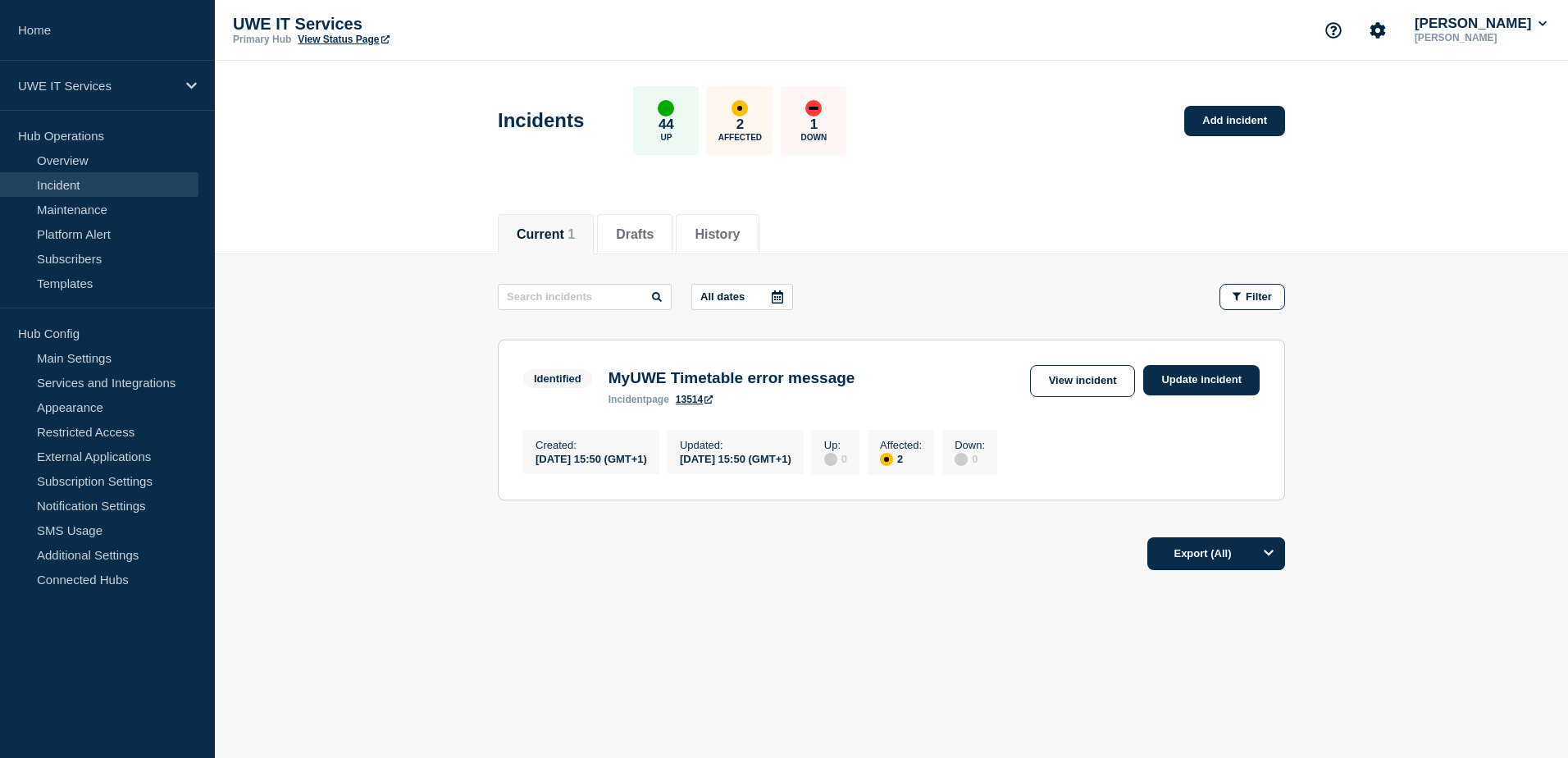
click at [732, 295] on p "All dates" at bounding box center [722, 296] width 44 height 13
